Goal: Task Accomplishment & Management: Complete application form

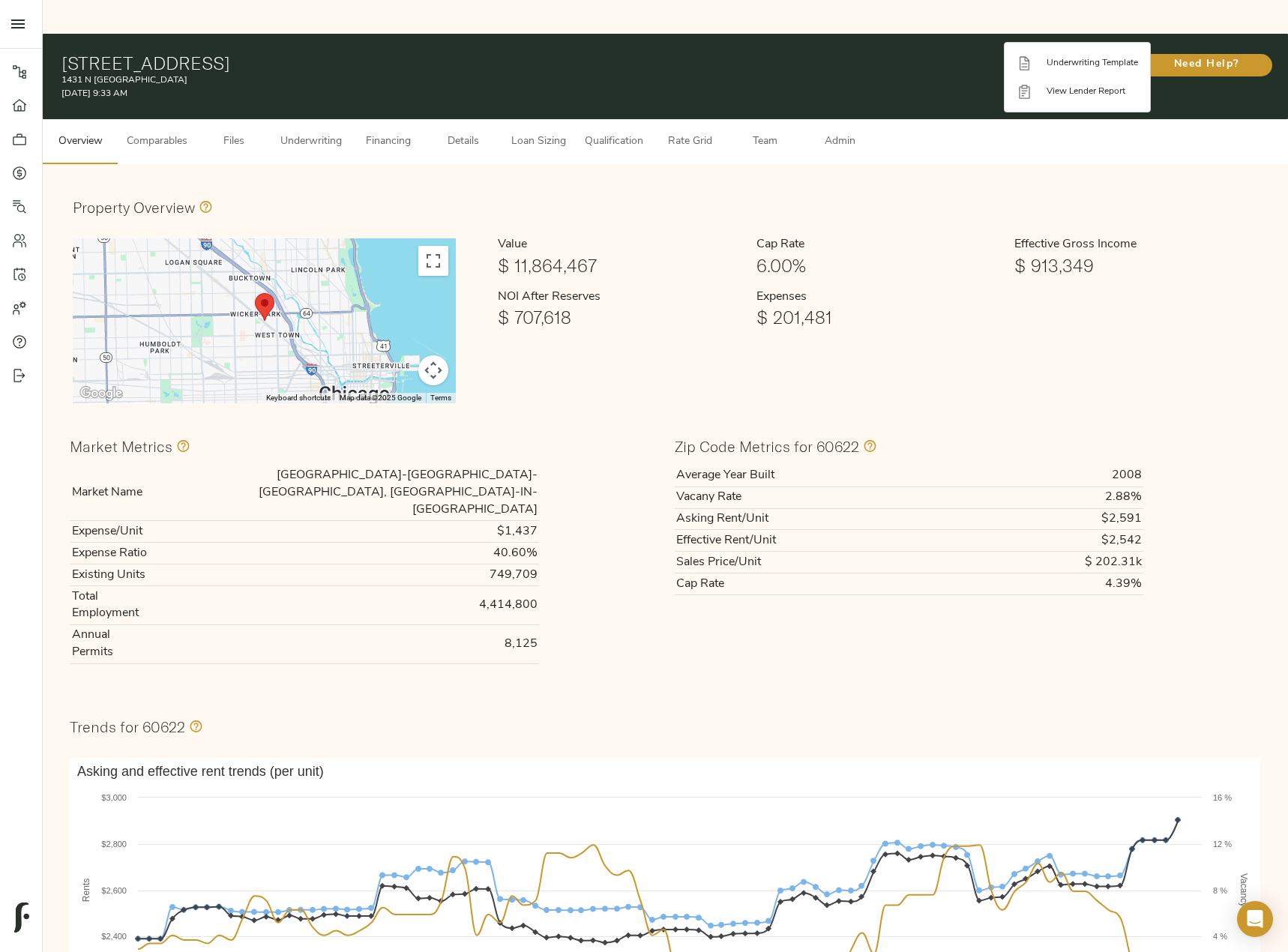
click at [230, 99] on div at bounding box center [644, 476] width 1288 height 952
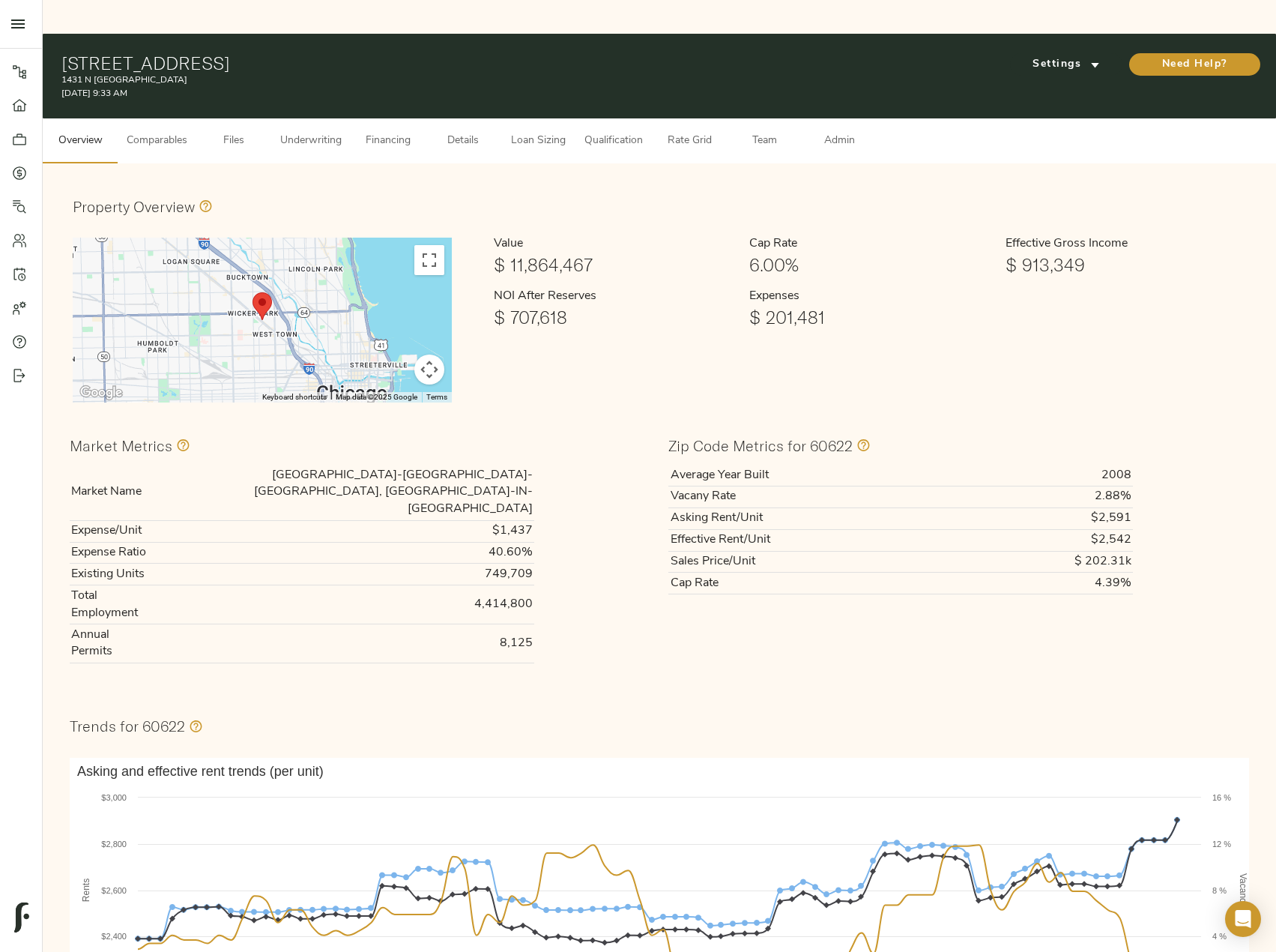
click at [236, 132] on span "Files" at bounding box center [234, 141] width 57 height 19
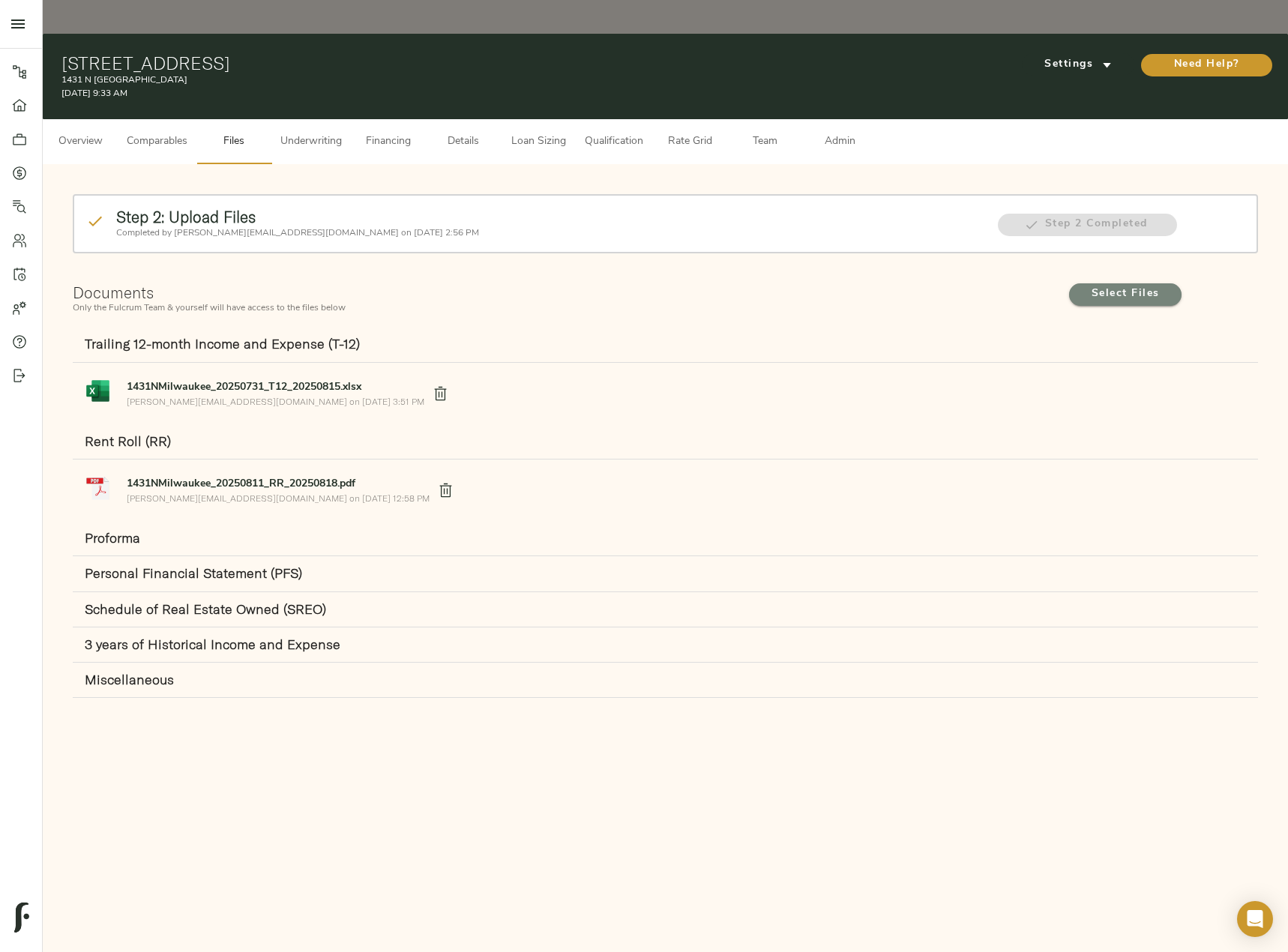
click at [1138, 285] on span "Select Files" at bounding box center [1125, 294] width 82 height 19
click at [0, 0] on input "Select Files" at bounding box center [0, 0] width 0 height 0
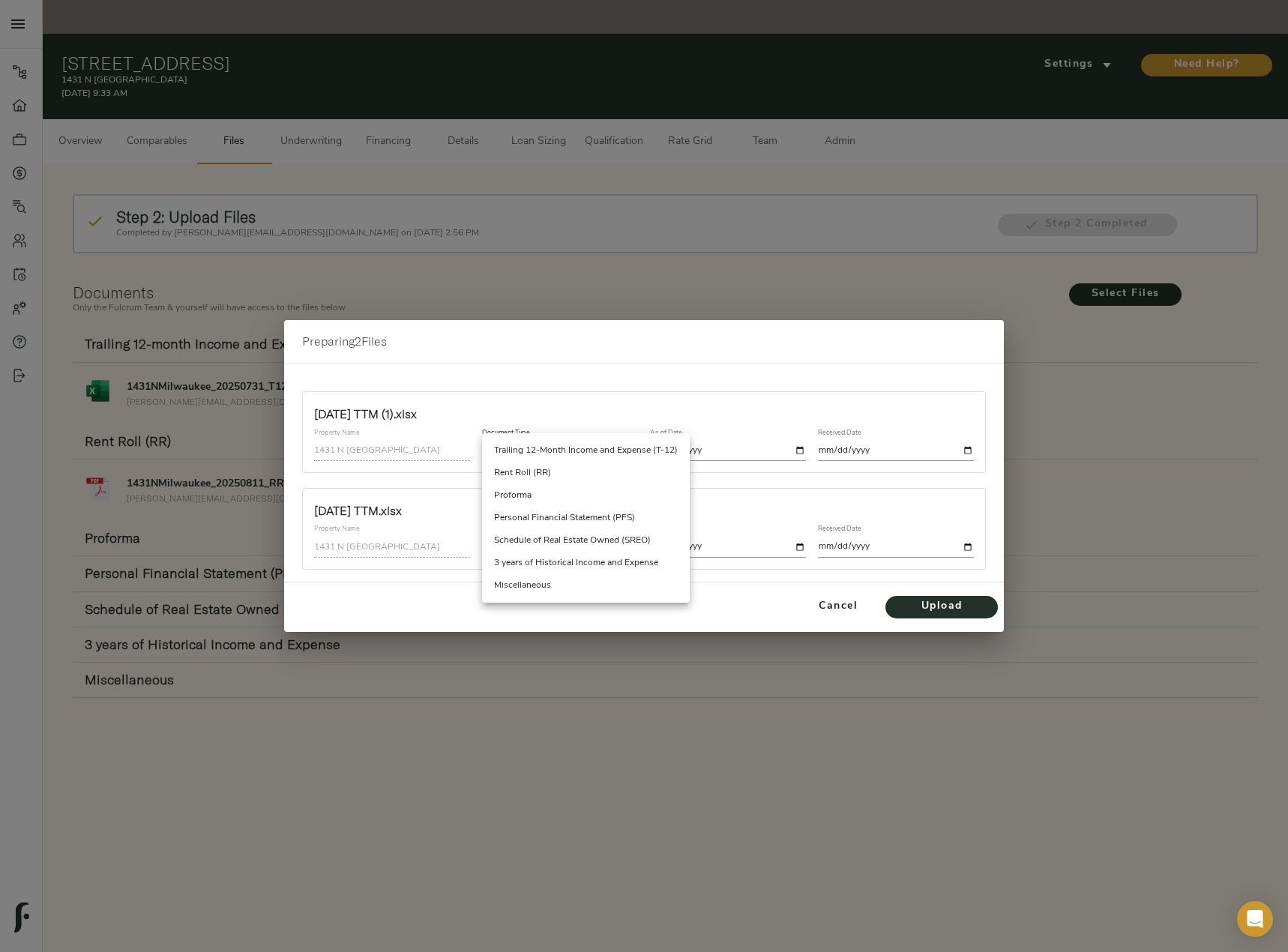
click at [578, 456] on body "[GEOGRAPHIC_DATA] - [STREET_ADDRESS] Pipeline Dashboard Portfolio Quotes Search…" at bounding box center [644, 493] width 1288 height 985
click at [590, 562] on li "3 years of Historical Income and Expense" at bounding box center [586, 562] width 208 height 23
type input "historical_income_and_expense"
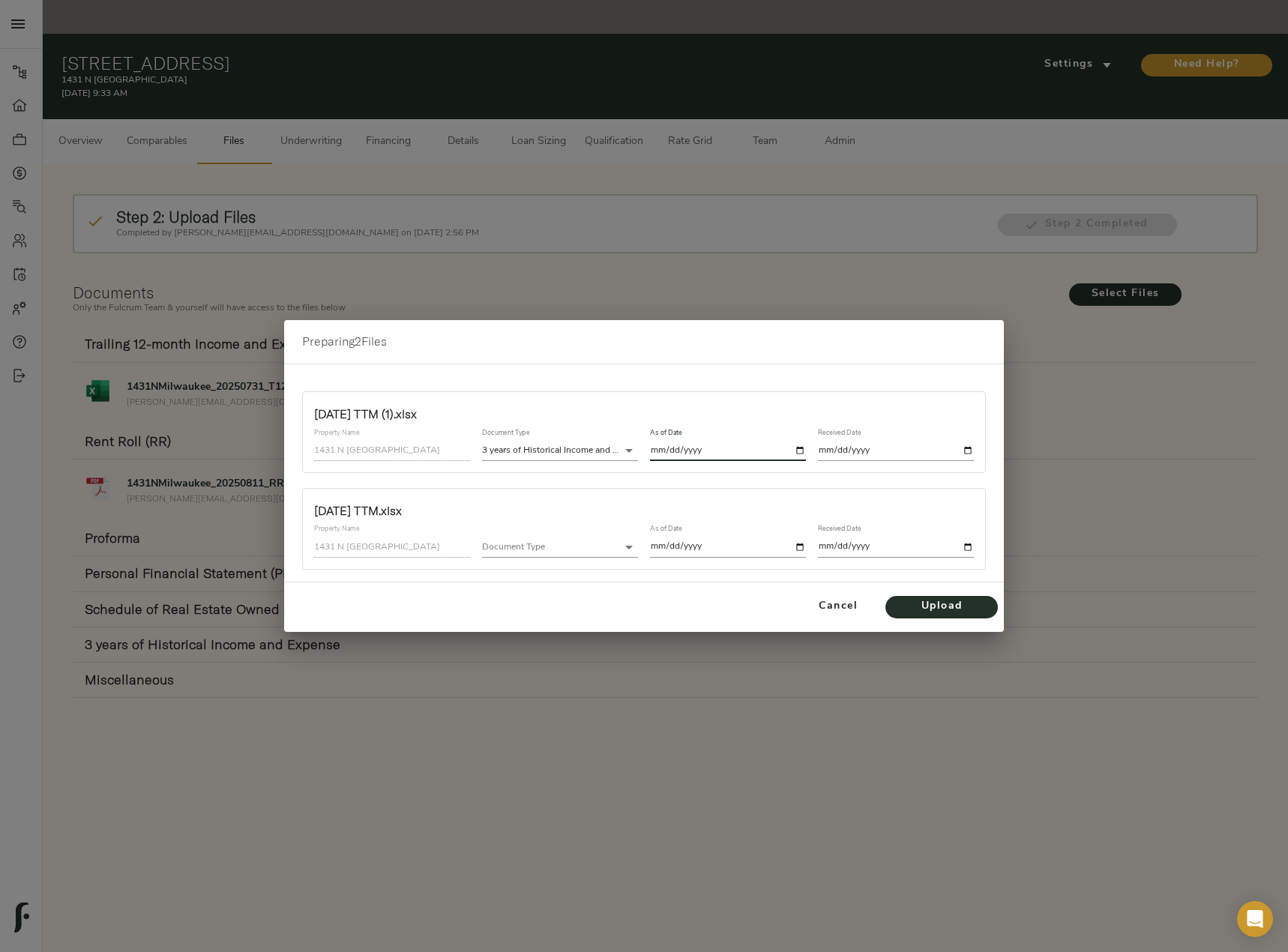
click at [798, 453] on input "date" at bounding box center [727, 450] width 156 height 20
type input "[DATE]"
click at [968, 448] on input "date" at bounding box center [895, 450] width 156 height 20
type input "[DATE]"
click at [596, 547] on body "[GEOGRAPHIC_DATA] - [STREET_ADDRESS] Pipeline Dashboard Portfolio Quotes Search…" at bounding box center [644, 493] width 1288 height 985
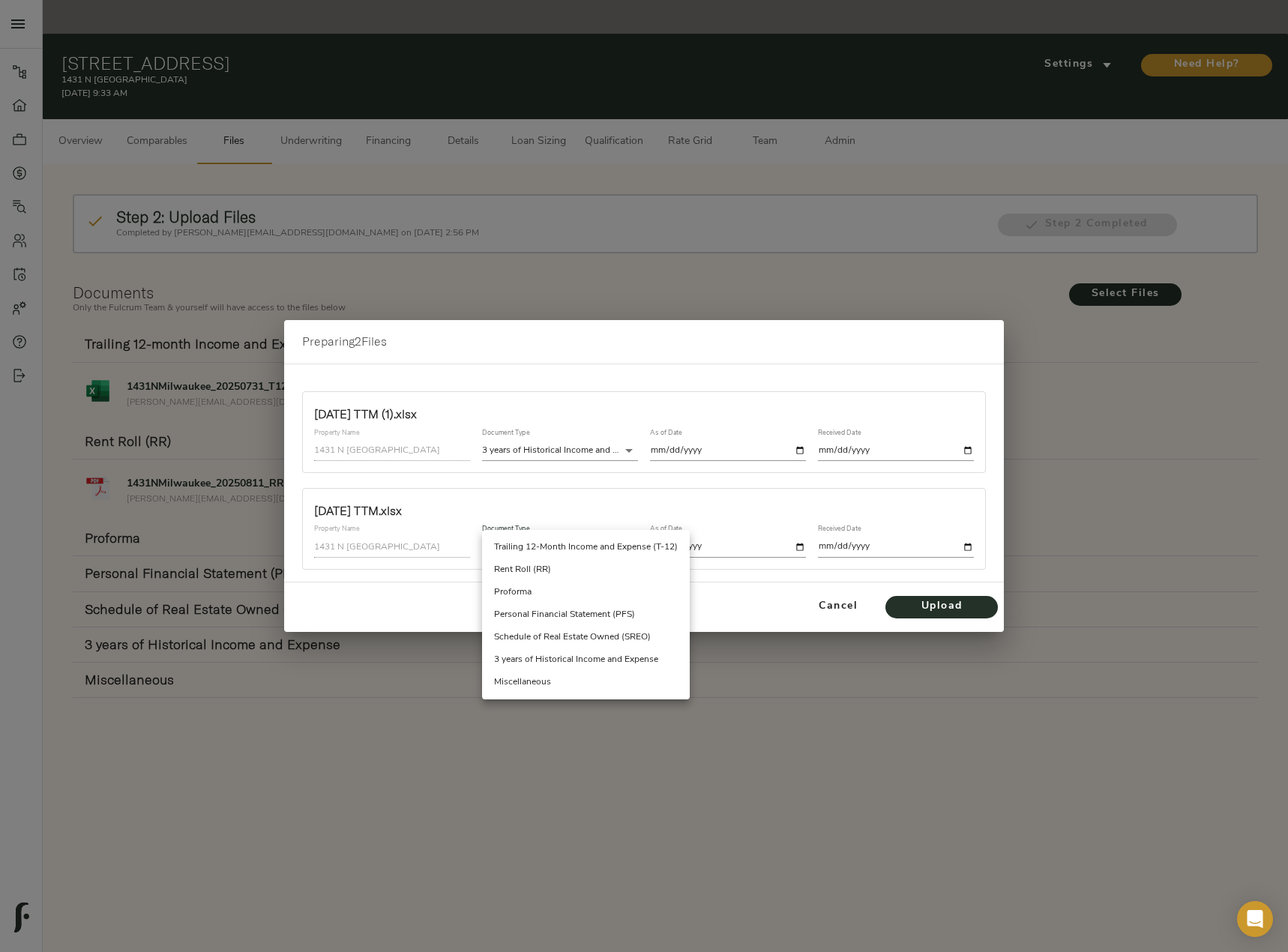
click at [607, 659] on li "3 years of Historical Income and Expense" at bounding box center [586, 659] width 208 height 23
type input "historical_income_and_expense"
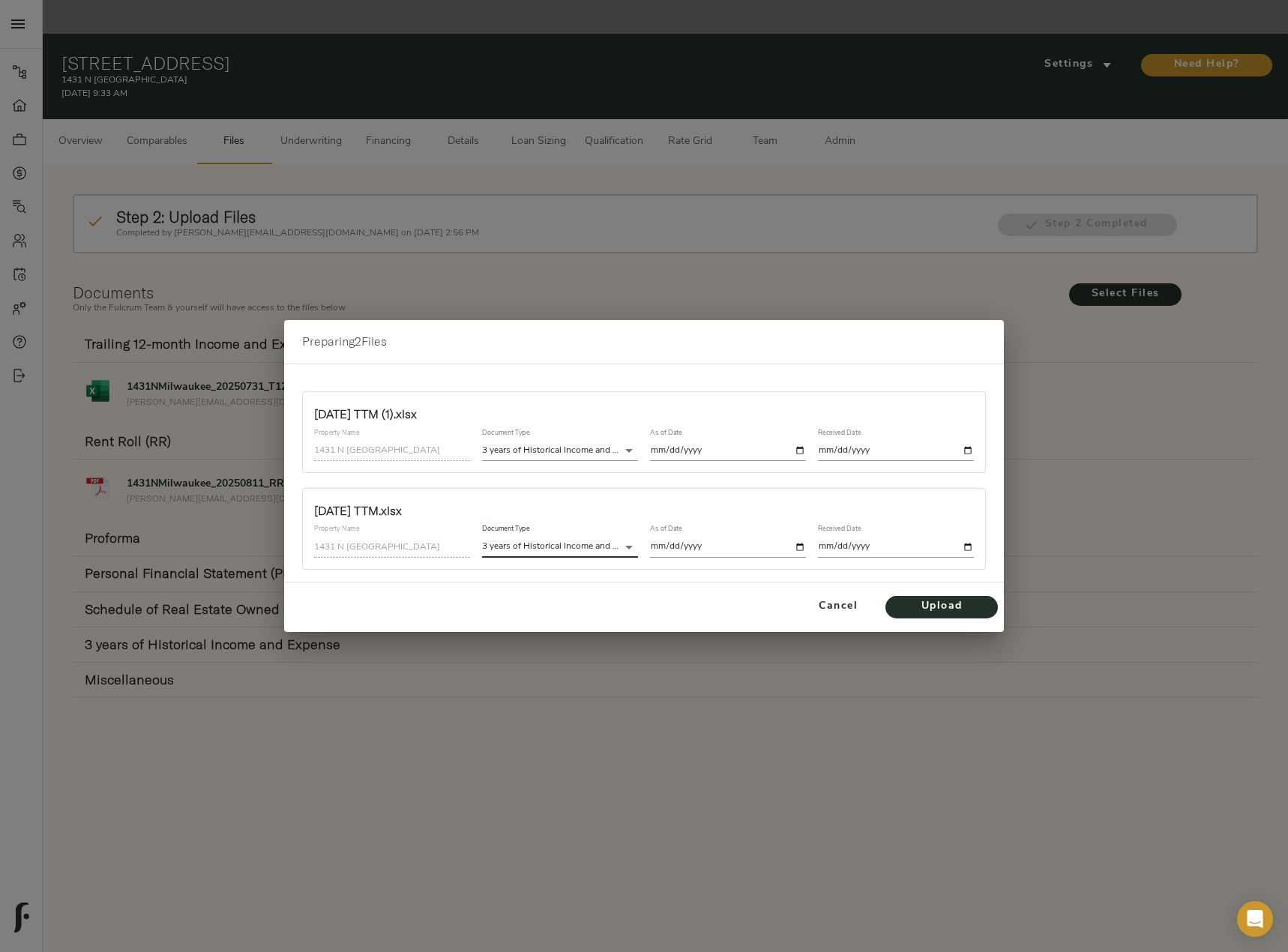
click at [801, 546] on input "date" at bounding box center [727, 547] width 156 height 20
type input "[DATE]"
click at [966, 546] on input "date" at bounding box center [895, 547] width 156 height 20
type input "[DATE]"
click at [941, 608] on span "Upload" at bounding box center [941, 606] width 82 height 19
